Goal: Information Seeking & Learning: Learn about a topic

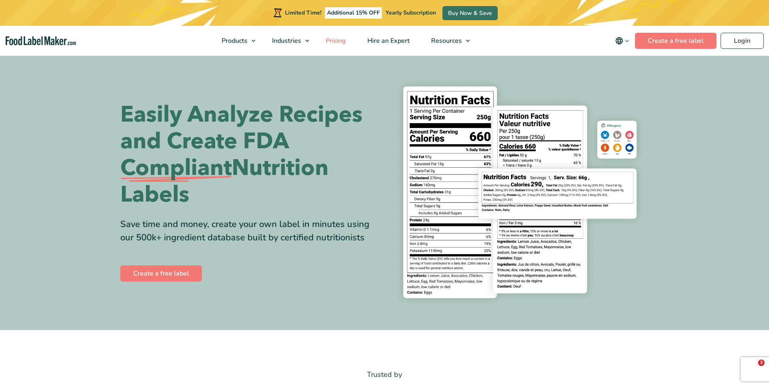
click at [342, 43] on span "Pricing" at bounding box center [334, 40] width 23 height 9
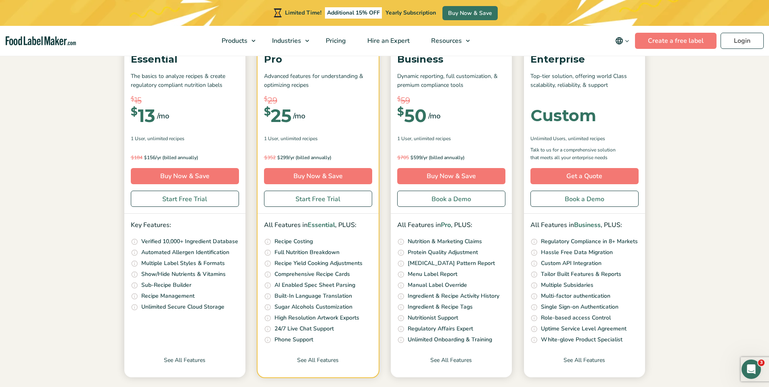
scroll to position [129, 0]
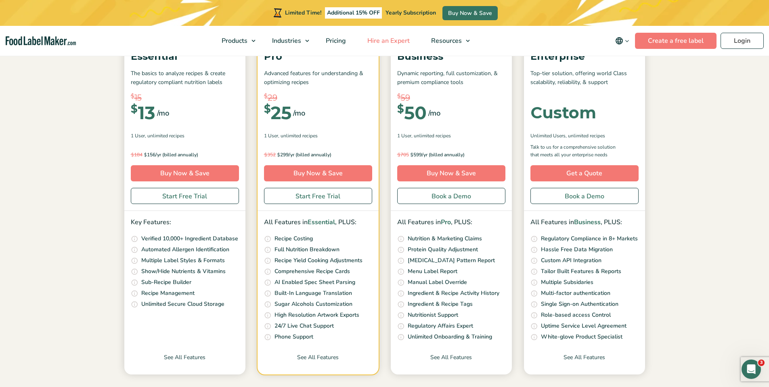
click at [390, 36] on span "Hire an Expert" at bounding box center [388, 40] width 46 height 9
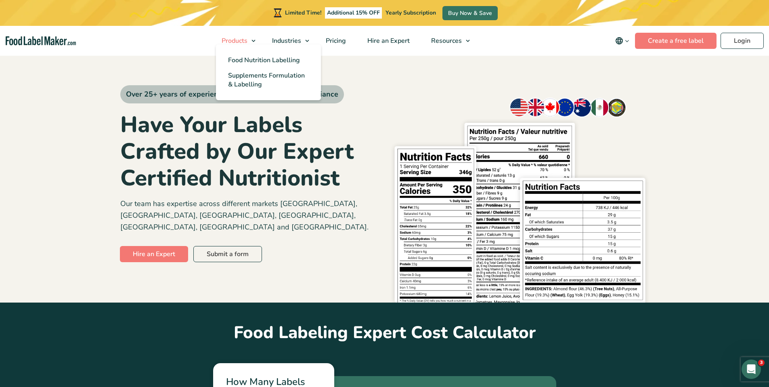
click at [237, 44] on span "Products" at bounding box center [233, 40] width 29 height 9
click at [260, 63] on span "Food Nutrition Labelling" at bounding box center [264, 60] width 72 height 9
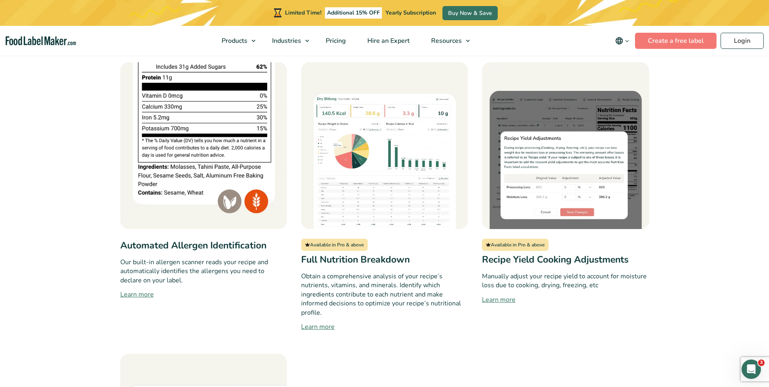
scroll to position [684, 0]
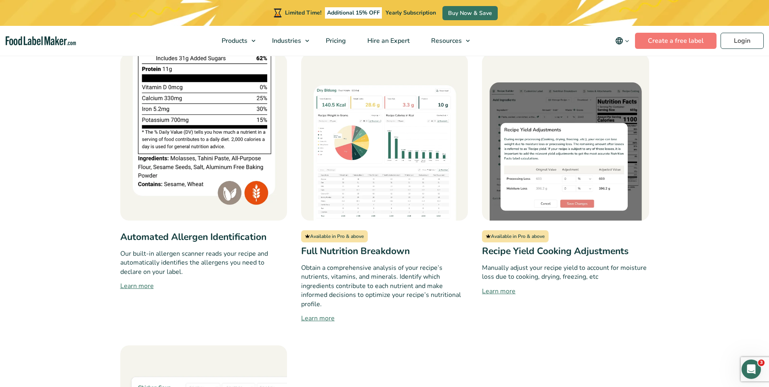
click at [139, 281] on link "Learn more" at bounding box center [203, 286] width 167 height 10
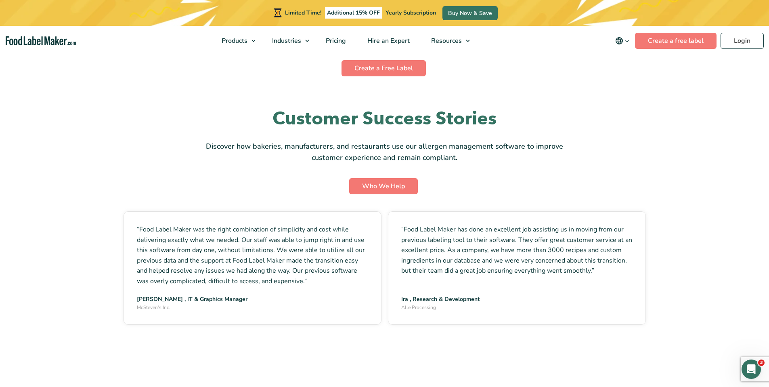
scroll to position [2537, 0]
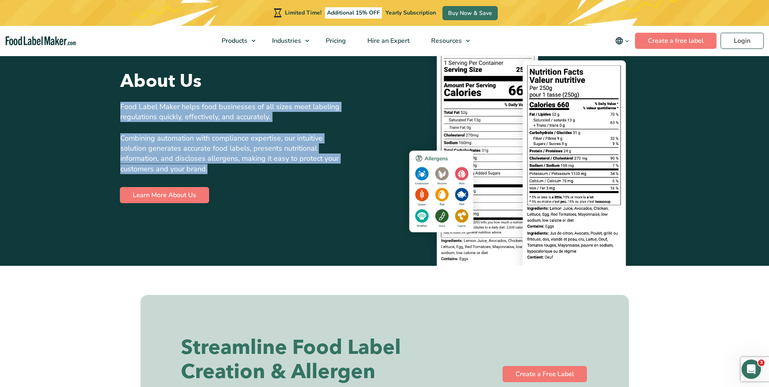
drag, startPoint x: 214, startPoint y: 167, endPoint x: 113, endPoint y: 103, distance: 120.3
click at [113, 103] on section "About Us Food Label Maker helps food businesses of all sizes meet labeling regu…" at bounding box center [384, 137] width 769 height 257
copy div "Food Label Maker helps food businesses of all sizes meet labeling regulations q…"
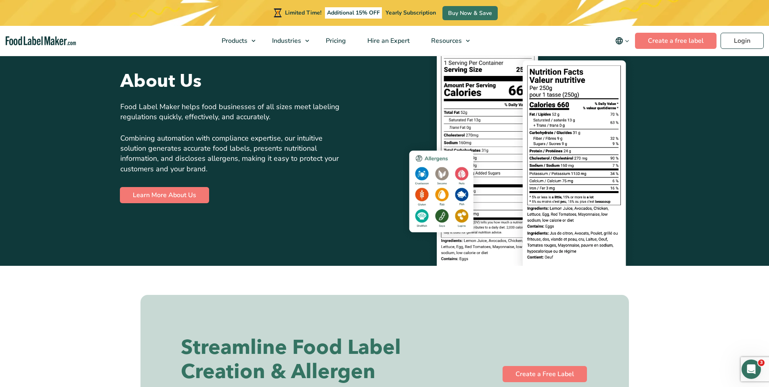
click at [313, 206] on div "About Us Food Label Maker helps food businesses of all sizes meet labeling regu…" at bounding box center [384, 137] width 529 height 257
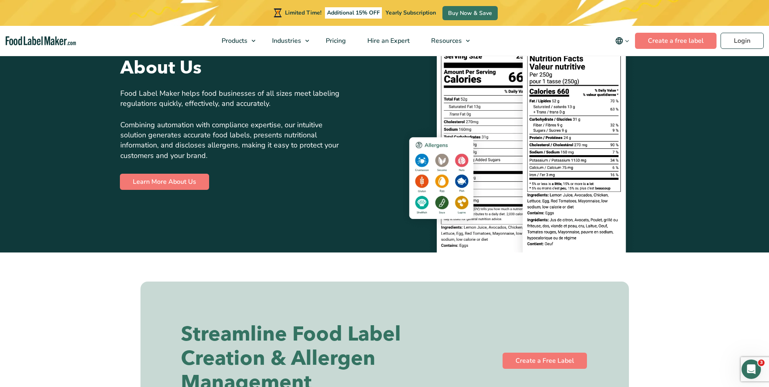
scroll to position [2685, 0]
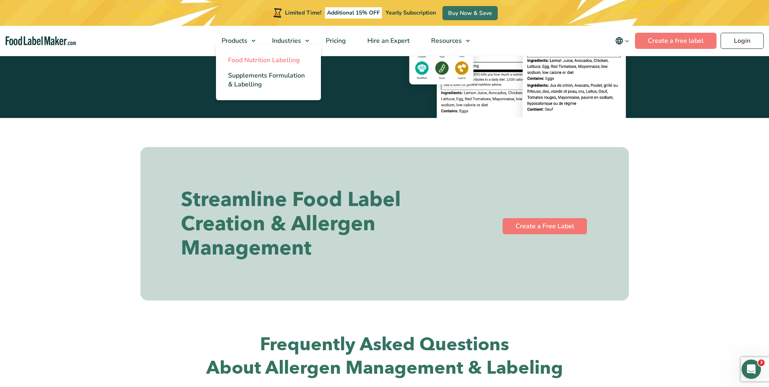
click at [255, 61] on span "Food Nutrition Labelling" at bounding box center [264, 60] width 72 height 9
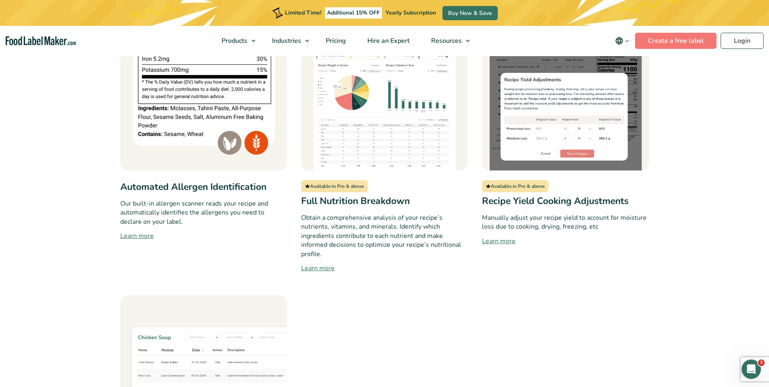
scroll to position [737, 0]
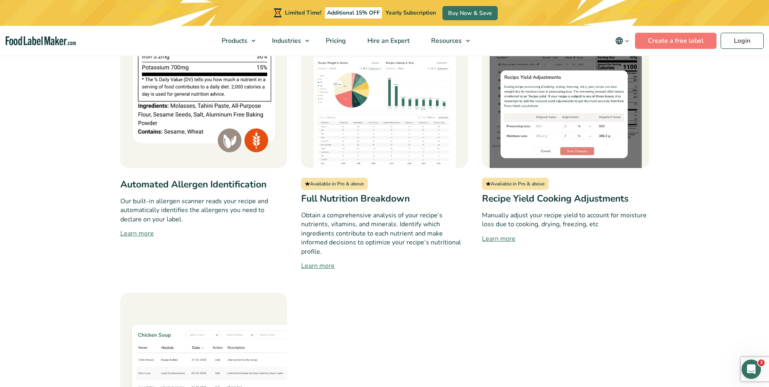
click at [504, 234] on link "Learn more" at bounding box center [565, 239] width 167 height 10
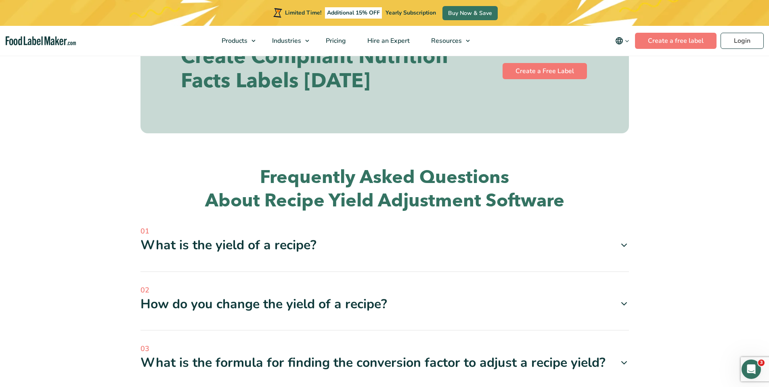
scroll to position [1695, 0]
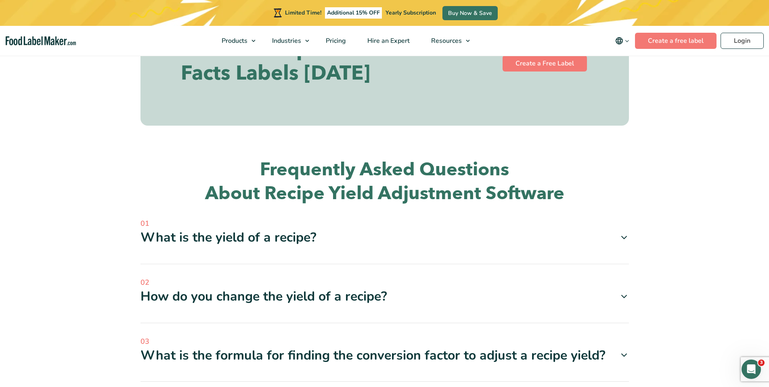
drag, startPoint x: 263, startPoint y: 218, endPoint x: 120, endPoint y: 128, distance: 168.8
copy div "Food Label Maker is a specialized online tool designed for food manufacturers, …"
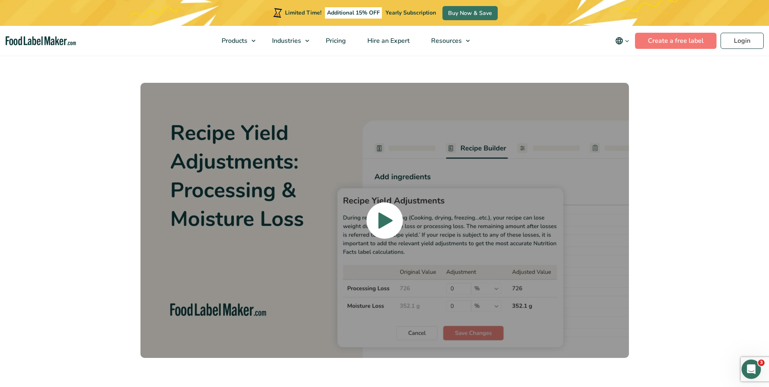
scroll to position [909, 0]
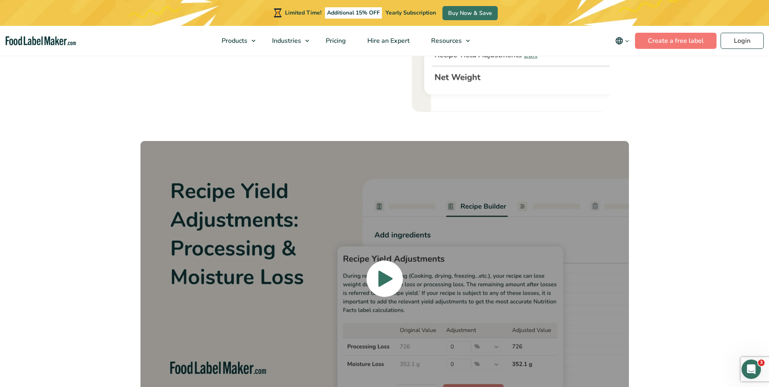
click at [388, 269] on icon at bounding box center [386, 278] width 16 height 207
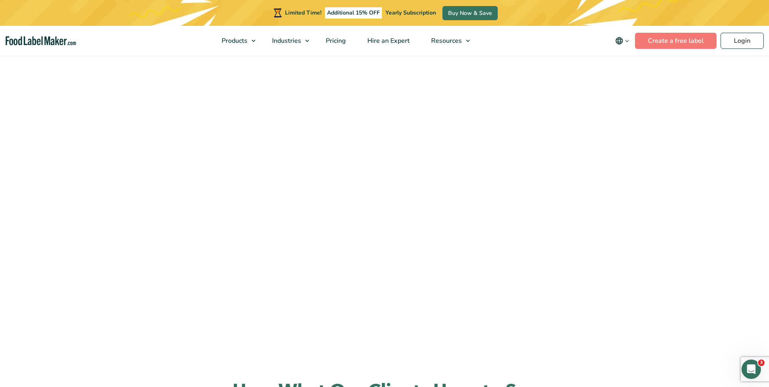
scroll to position [1003, 0]
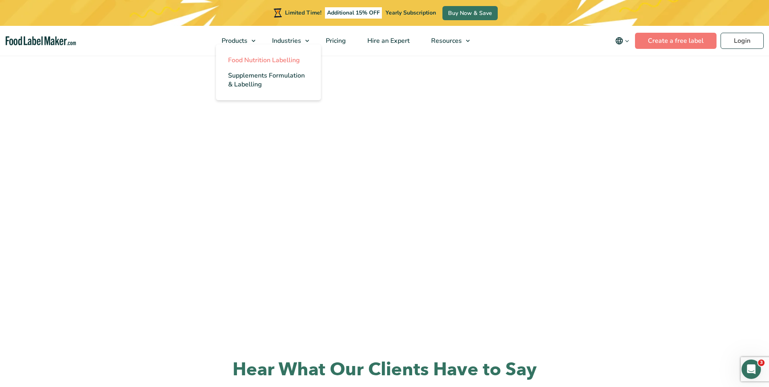
click at [258, 63] on span "Food Nutrition Labelling" at bounding box center [264, 60] width 72 height 9
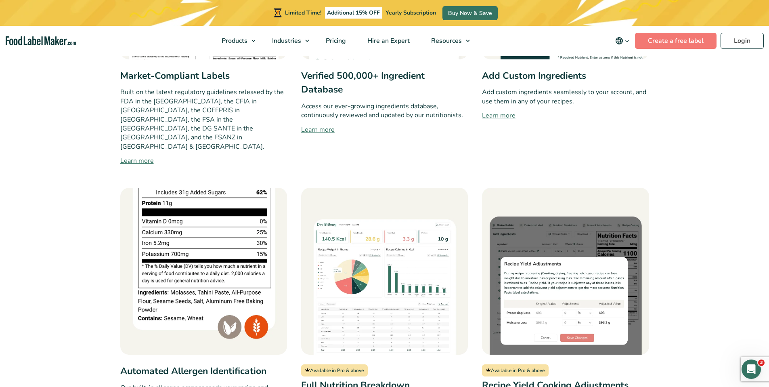
scroll to position [650, 0]
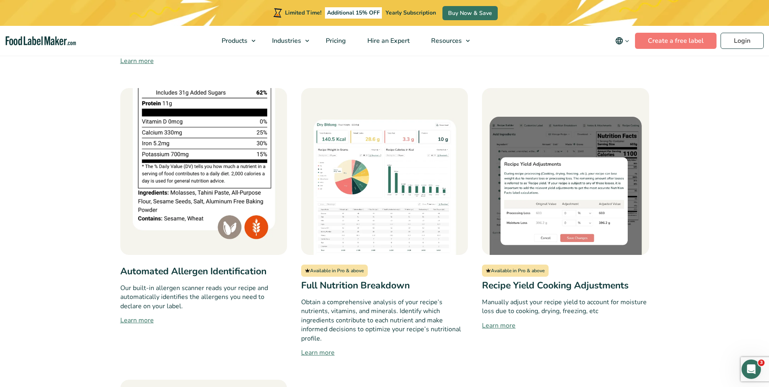
click at [144, 315] on link "Learn more" at bounding box center [203, 320] width 167 height 10
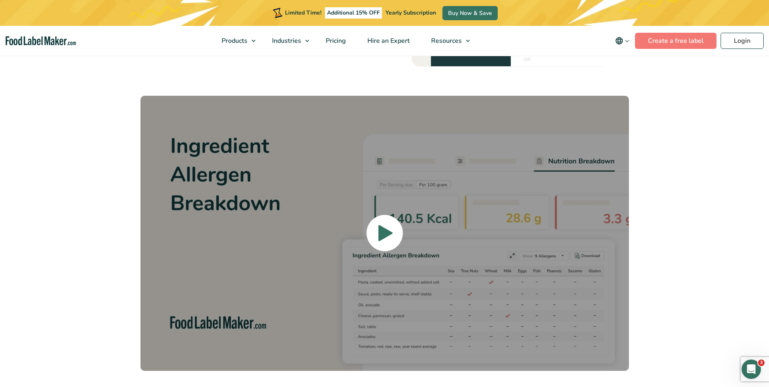
scroll to position [1290, 0]
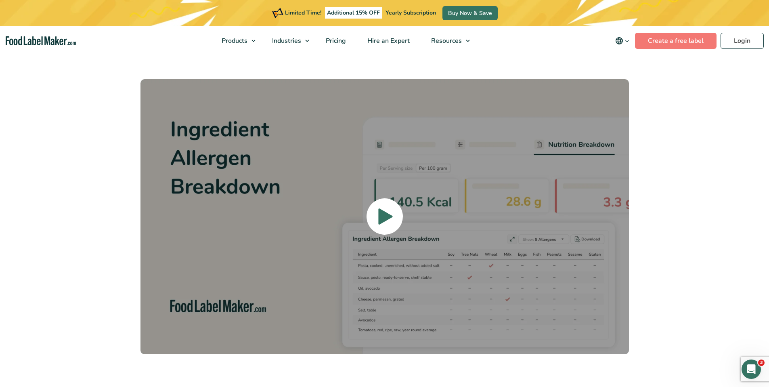
click at [373, 226] on span at bounding box center [385, 216] width 36 height 36
